Goal: Information Seeking & Learning: Learn about a topic

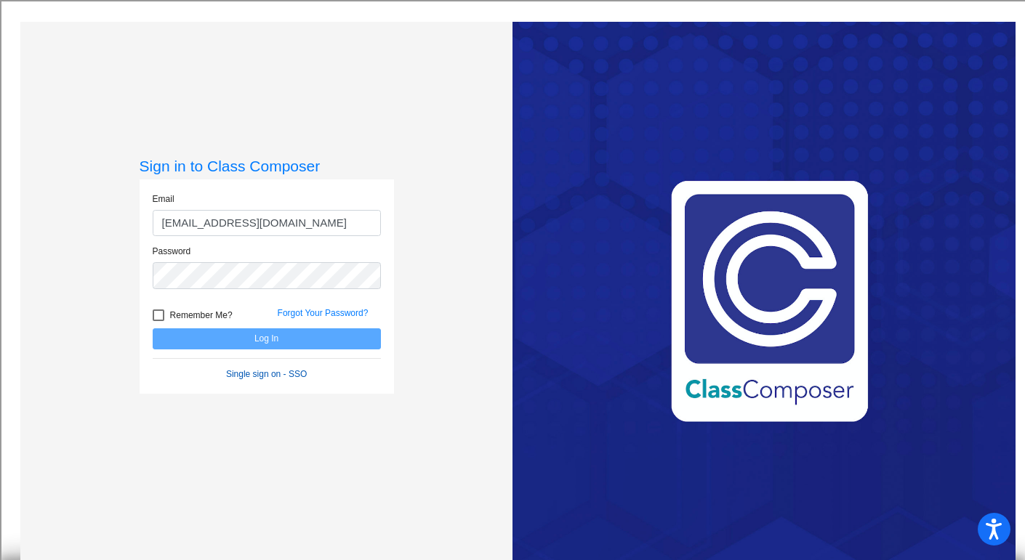
click at [253, 371] on link "Single sign on - SSO" at bounding box center [266, 374] width 81 height 10
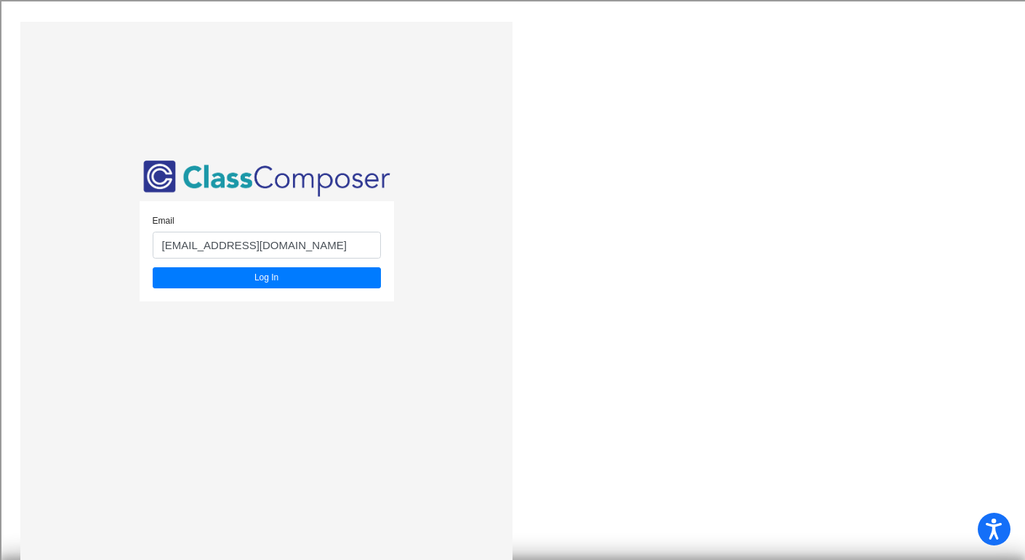
click at [243, 288] on div "Email [EMAIL_ADDRESS][DOMAIN_NAME] Log In" at bounding box center [267, 251] width 254 height 100
click at [320, 246] on input "bsbardella@bethlehemschools.org" at bounding box center [267, 245] width 228 height 27
click at [200, 275] on button "Log In" at bounding box center [267, 277] width 228 height 21
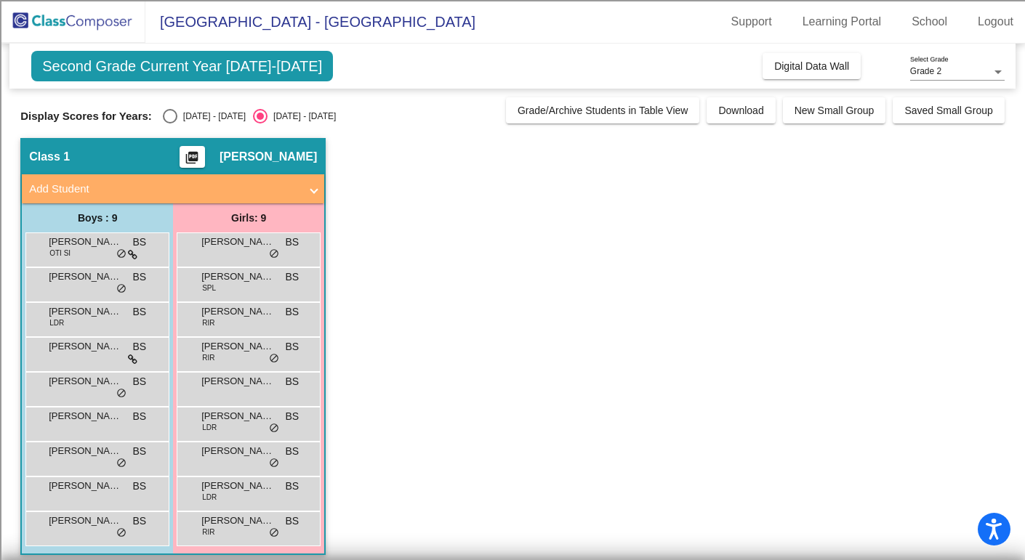
click at [163, 116] on div "Select an option" at bounding box center [170, 116] width 15 height 15
click at [169, 124] on input "[DATE] - [DATE]" at bounding box center [169, 124] width 1 height 1
radio input "true"
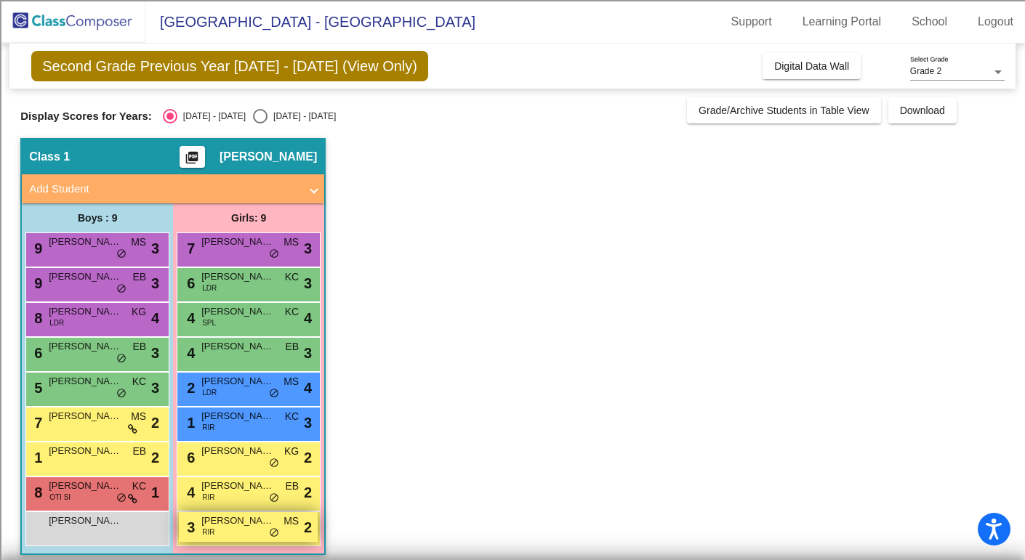
click at [196, 525] on div "3 [PERSON_NAME] RIR MS lock do_not_disturb_alt 2" at bounding box center [248, 527] width 139 height 30
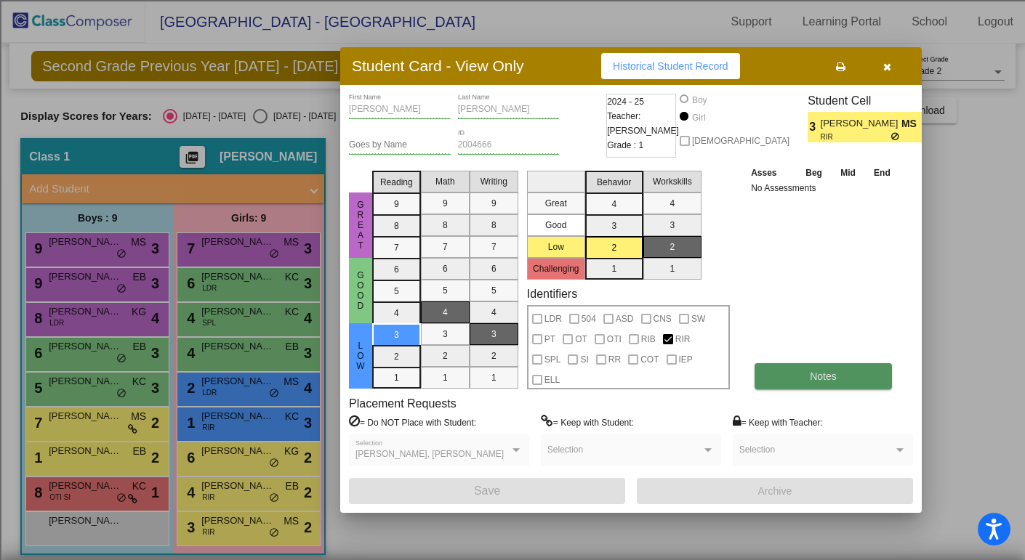
click at [831, 384] on button "Notes" at bounding box center [822, 376] width 137 height 26
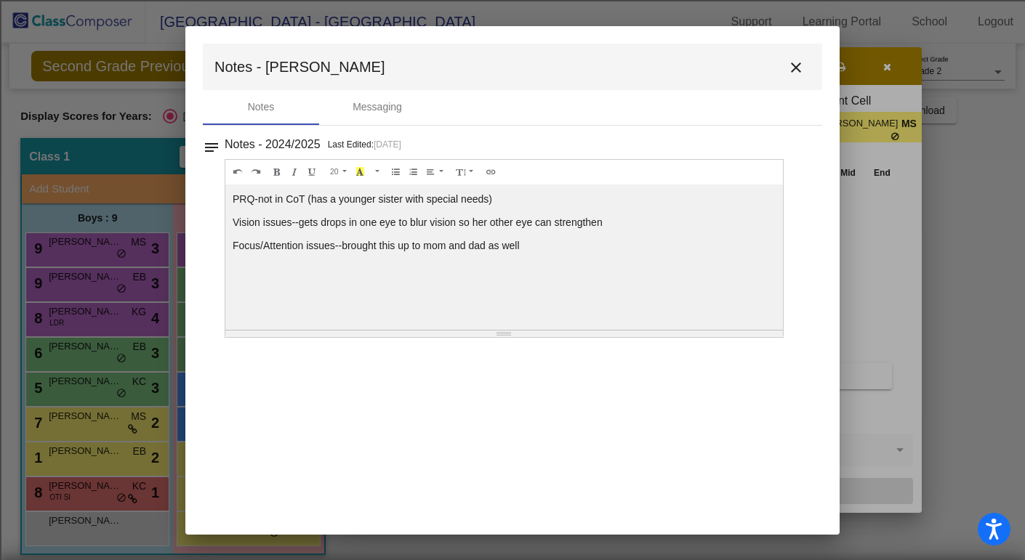
click at [797, 62] on mat-icon "close" at bounding box center [795, 67] width 17 height 17
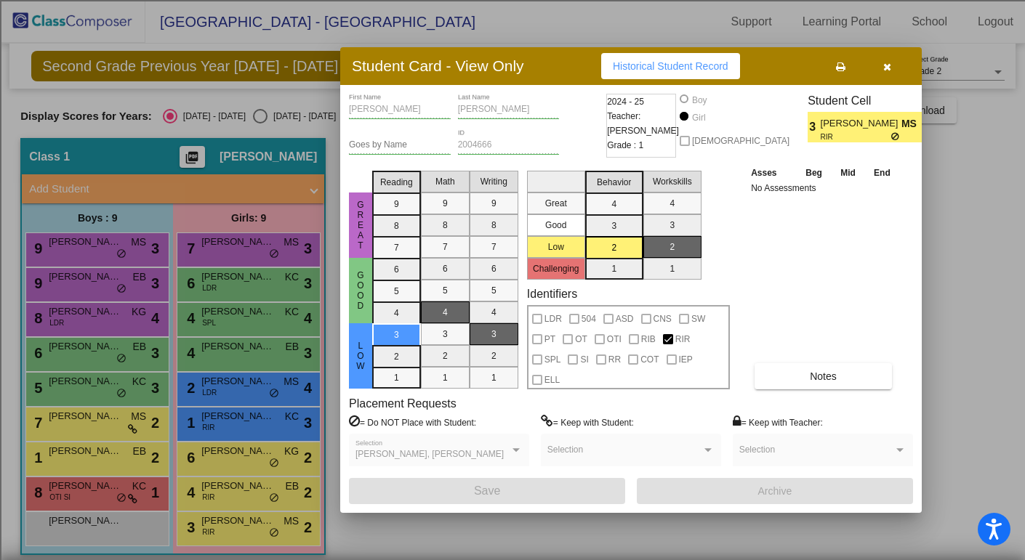
click at [890, 70] on button "button" at bounding box center [886, 66] width 47 height 26
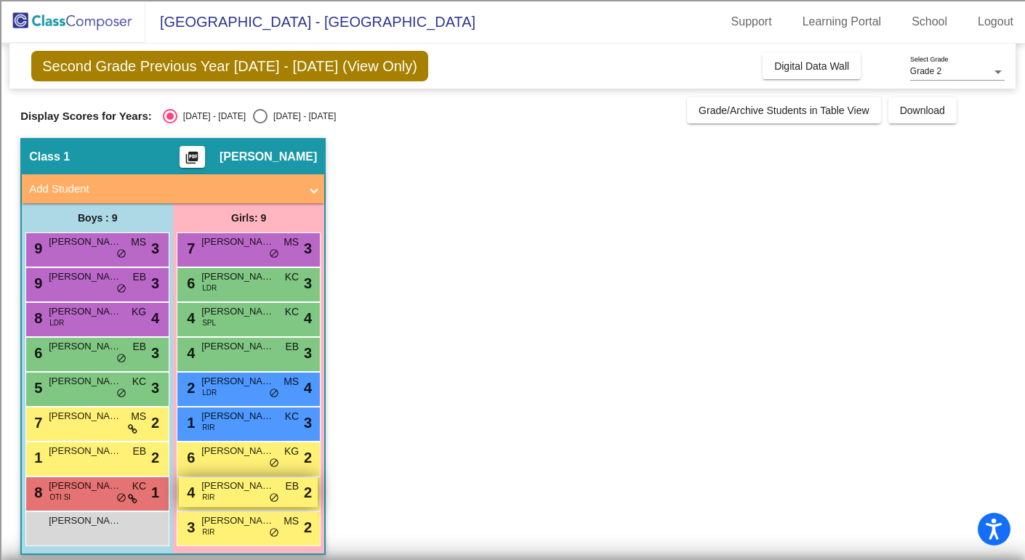
click at [225, 482] on span "[PERSON_NAME]" at bounding box center [237, 486] width 73 height 15
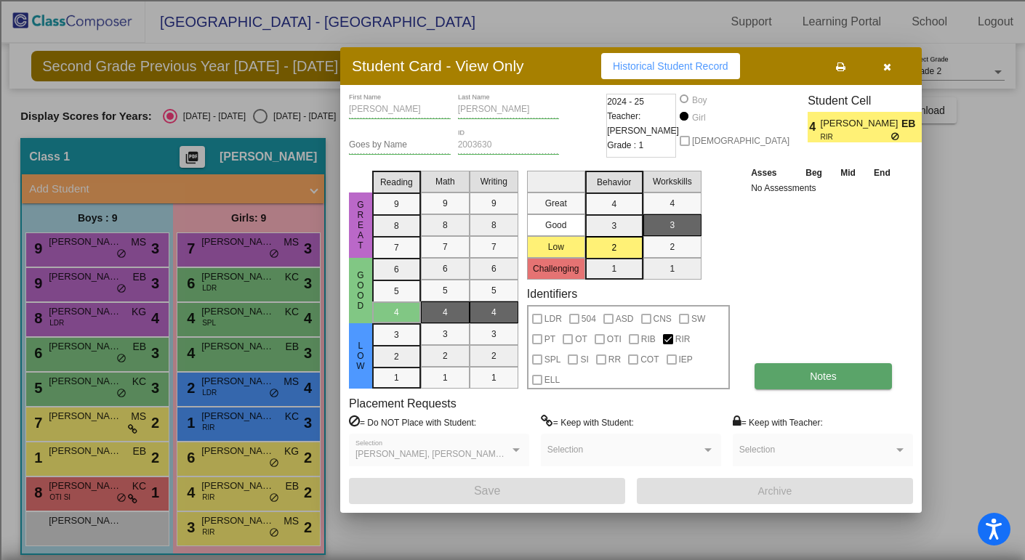
click at [804, 374] on button "Notes" at bounding box center [822, 376] width 137 height 26
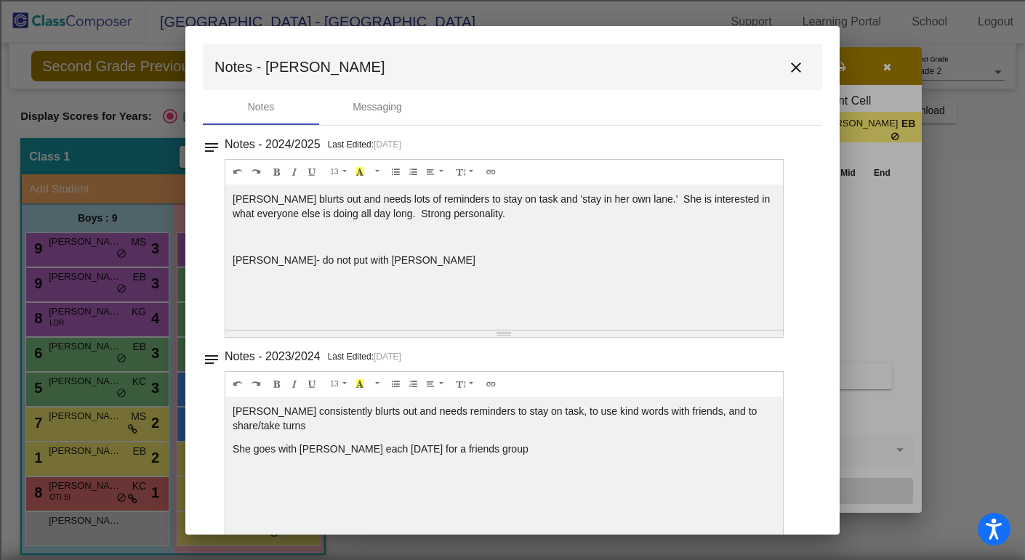
click at [792, 63] on mat-icon "close" at bounding box center [795, 67] width 17 height 17
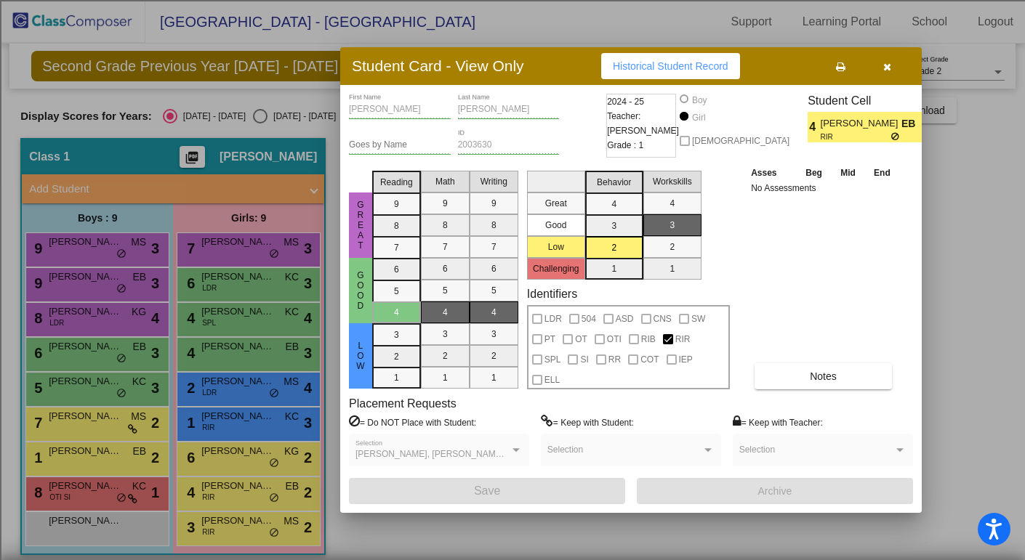
click at [892, 66] on button "button" at bounding box center [886, 66] width 47 height 26
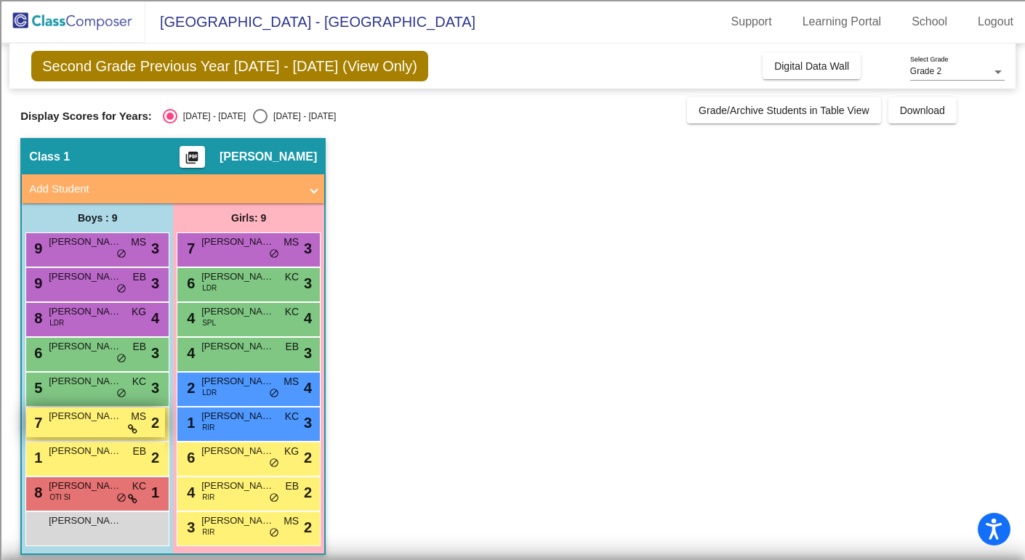
click at [78, 429] on div "7 [PERSON_NAME] MS lock do_not_disturb_alt 2" at bounding box center [95, 423] width 139 height 30
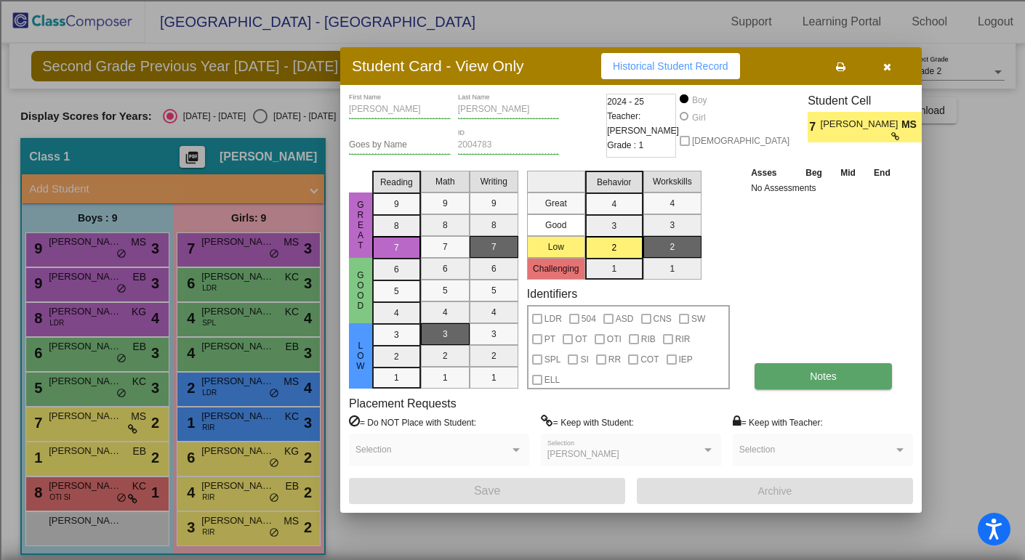
click at [780, 382] on button "Notes" at bounding box center [822, 376] width 137 height 26
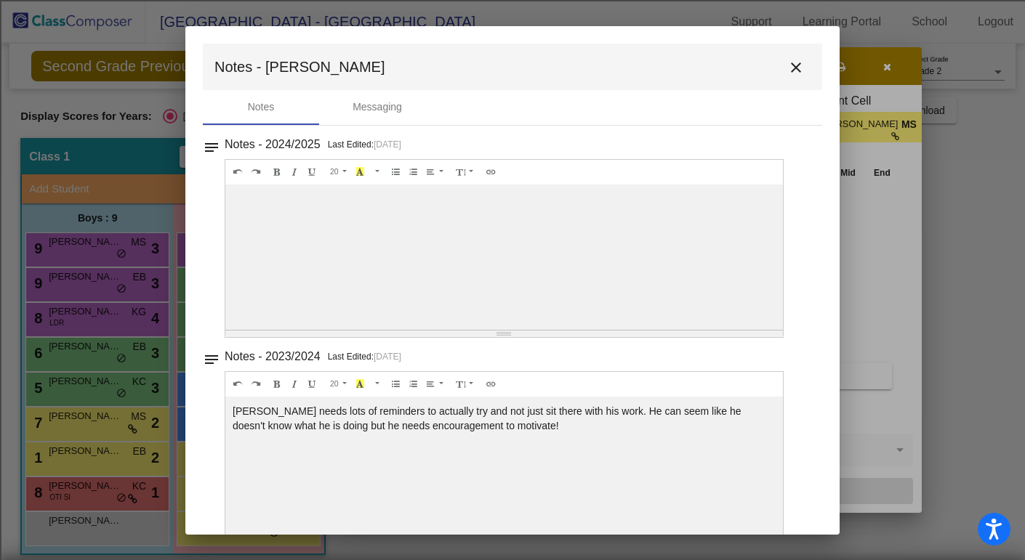
click at [788, 62] on mat-icon "close" at bounding box center [795, 67] width 17 height 17
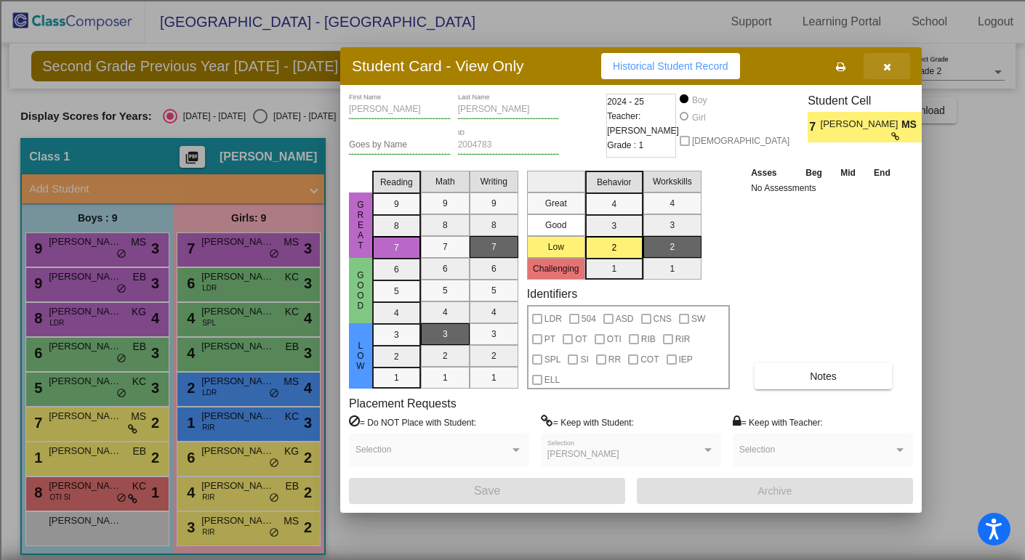
click at [889, 70] on icon "button" at bounding box center [887, 67] width 8 height 10
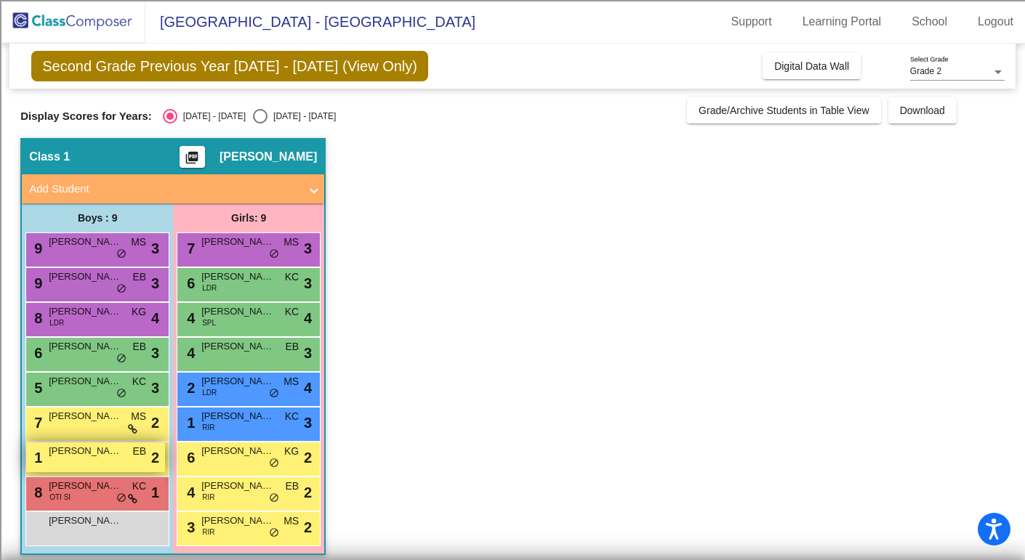
click at [93, 457] on div "1 [PERSON_NAME] [PERSON_NAME] lock do_not_disturb_alt 2" at bounding box center [95, 458] width 139 height 30
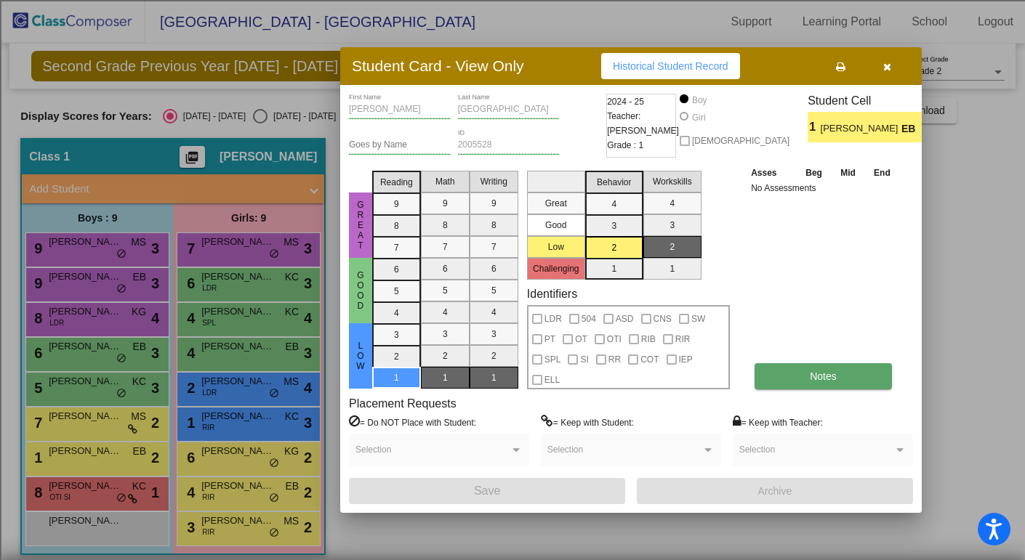
click at [849, 377] on button "Notes" at bounding box center [822, 376] width 137 height 26
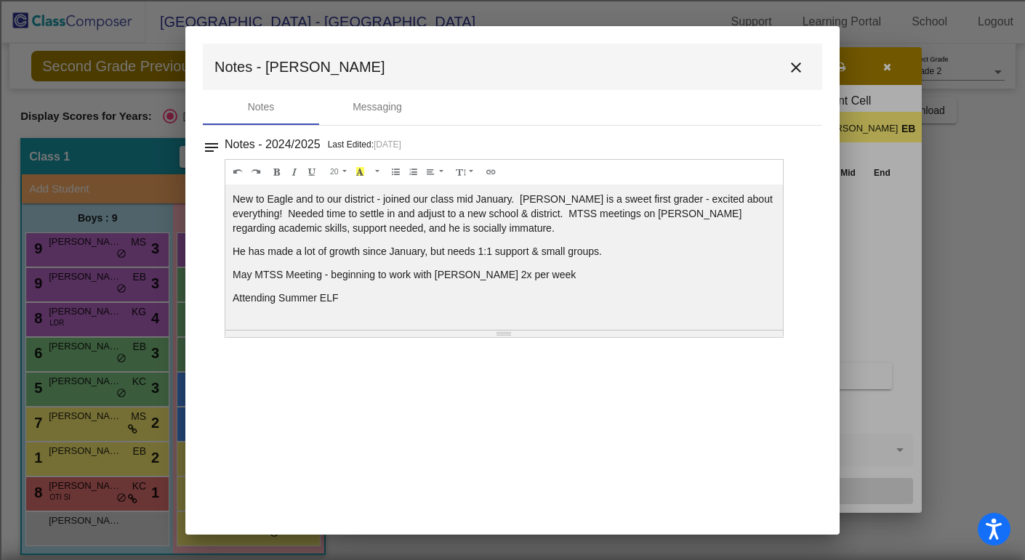
click at [797, 62] on mat-icon "close" at bounding box center [795, 67] width 17 height 17
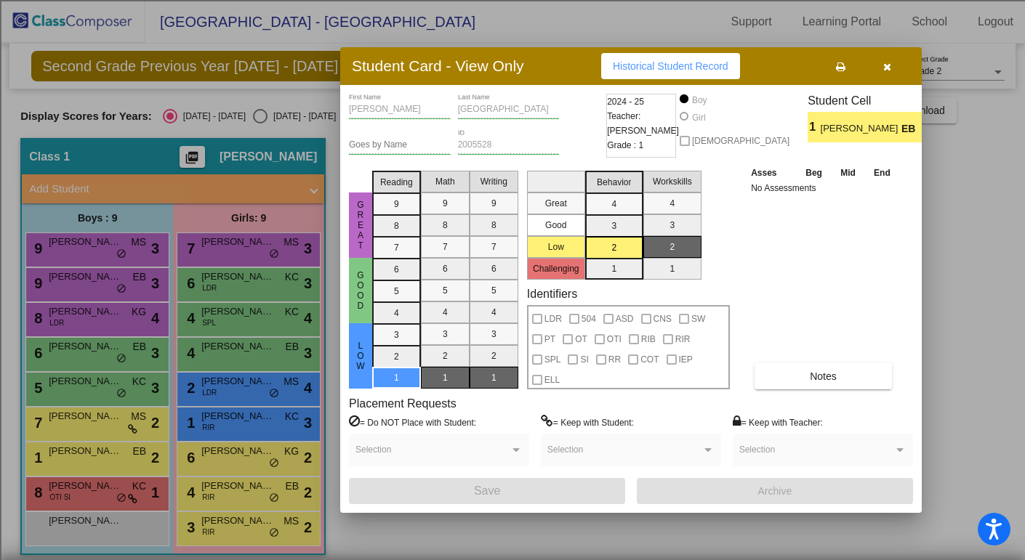
click at [888, 62] on icon "button" at bounding box center [887, 67] width 8 height 10
